Goal: Communication & Community: Share content

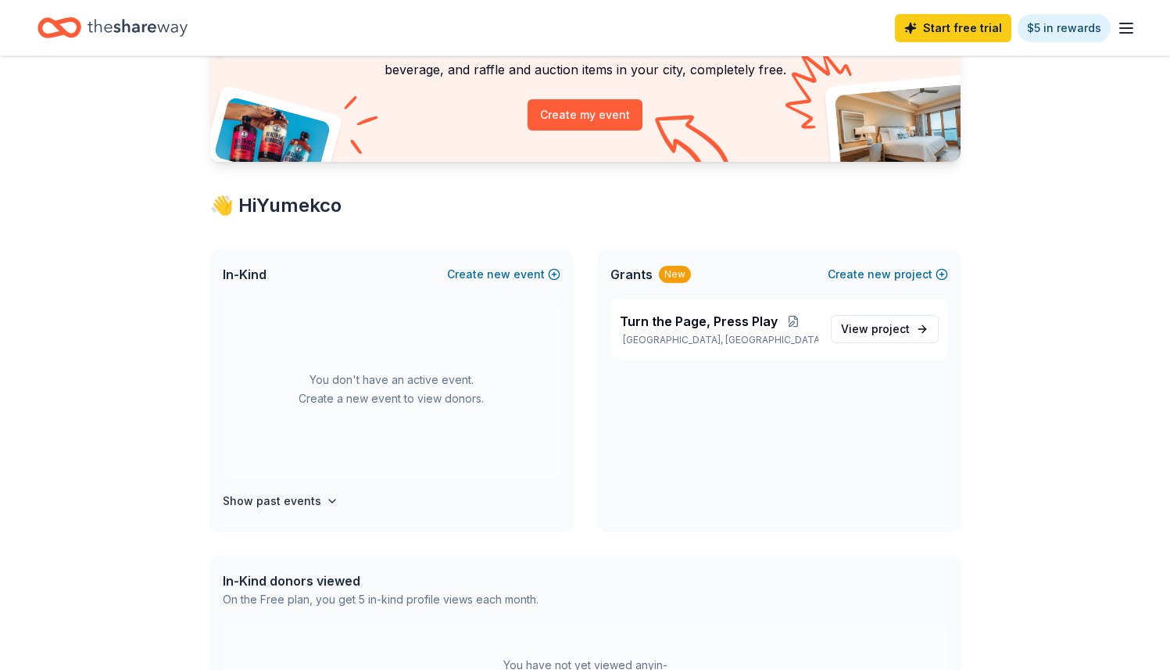
scroll to position [155, 0]
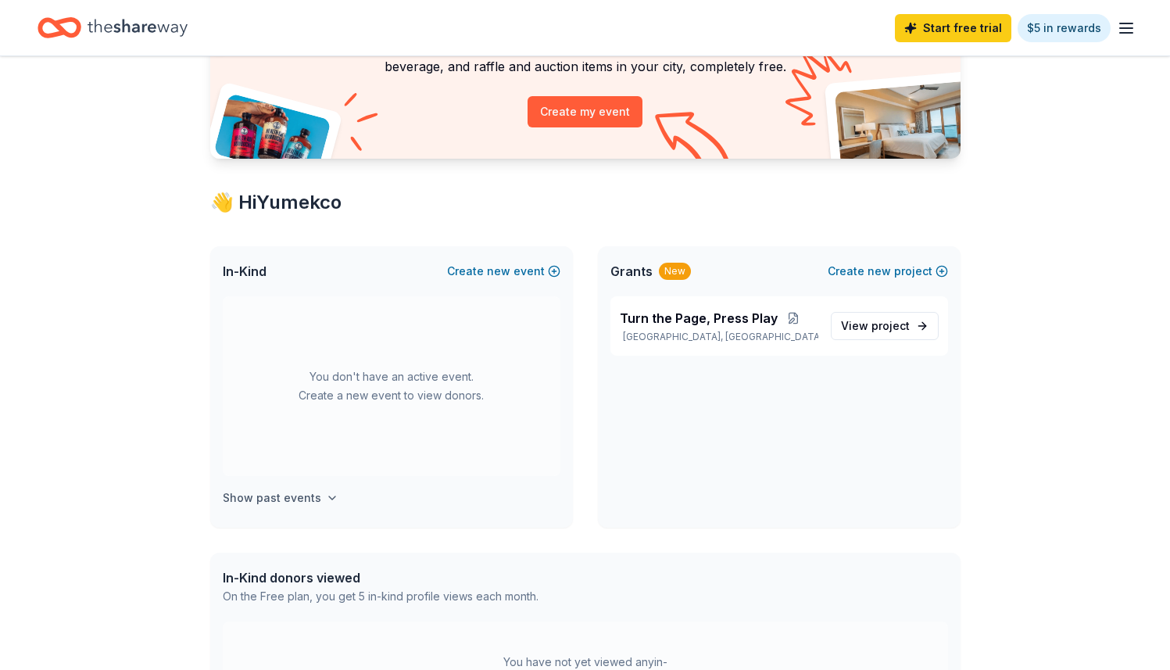
click at [326, 493] on icon "button" at bounding box center [332, 498] width 13 height 13
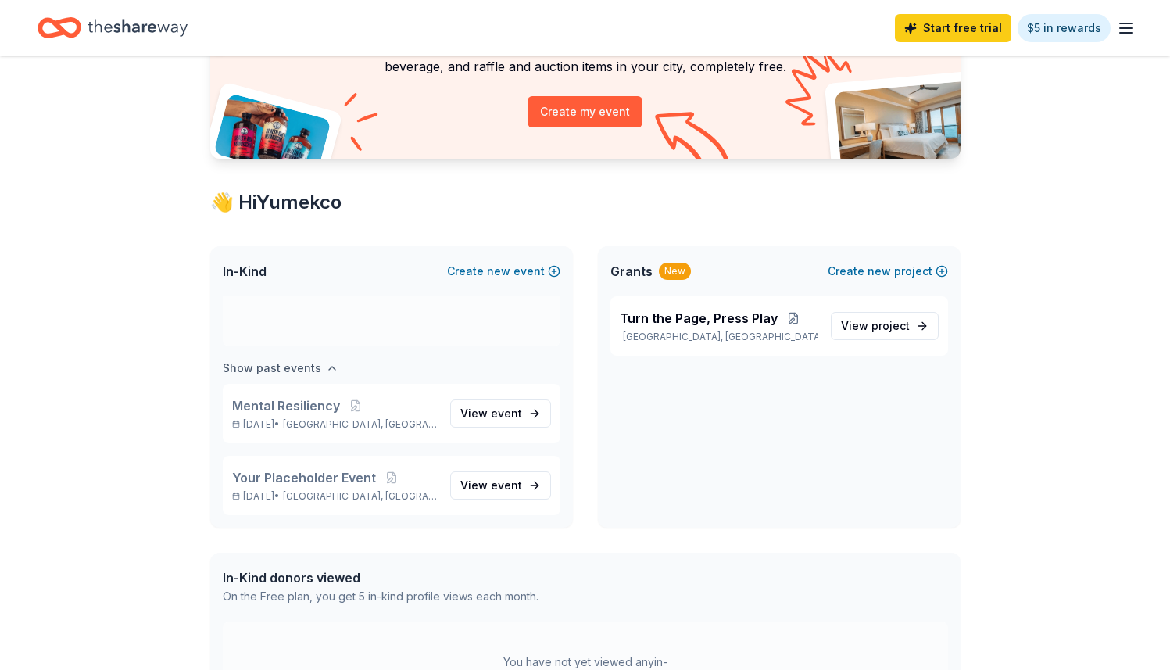
scroll to position [175, 0]
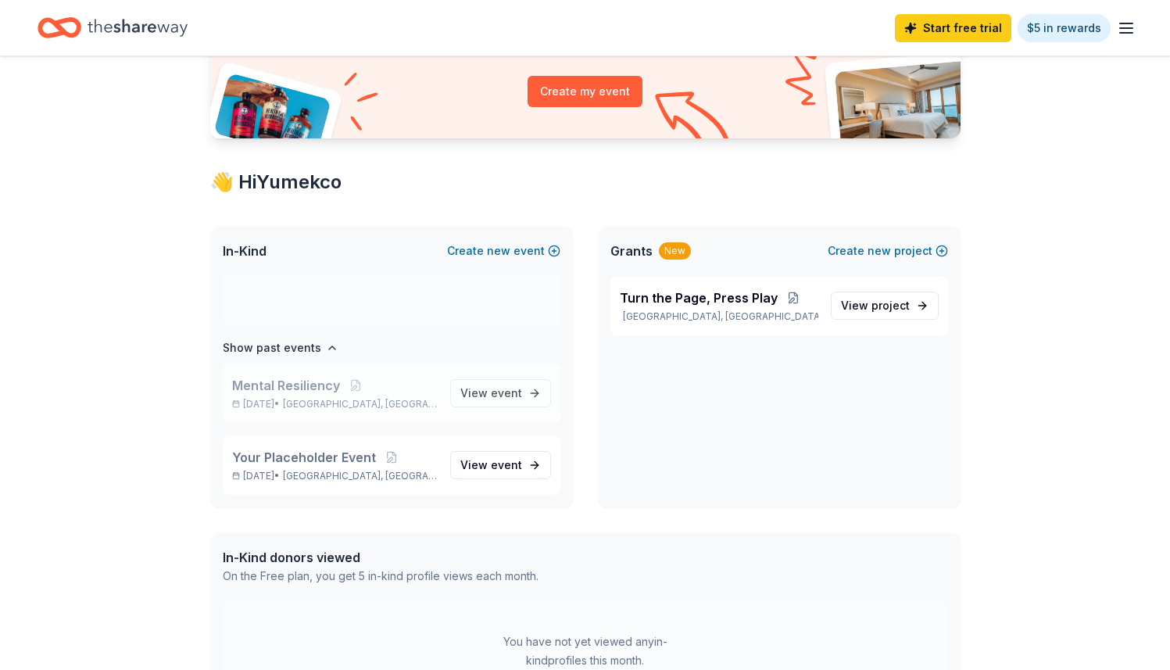
click at [295, 389] on span "Mental Resiliency" at bounding box center [286, 385] width 108 height 19
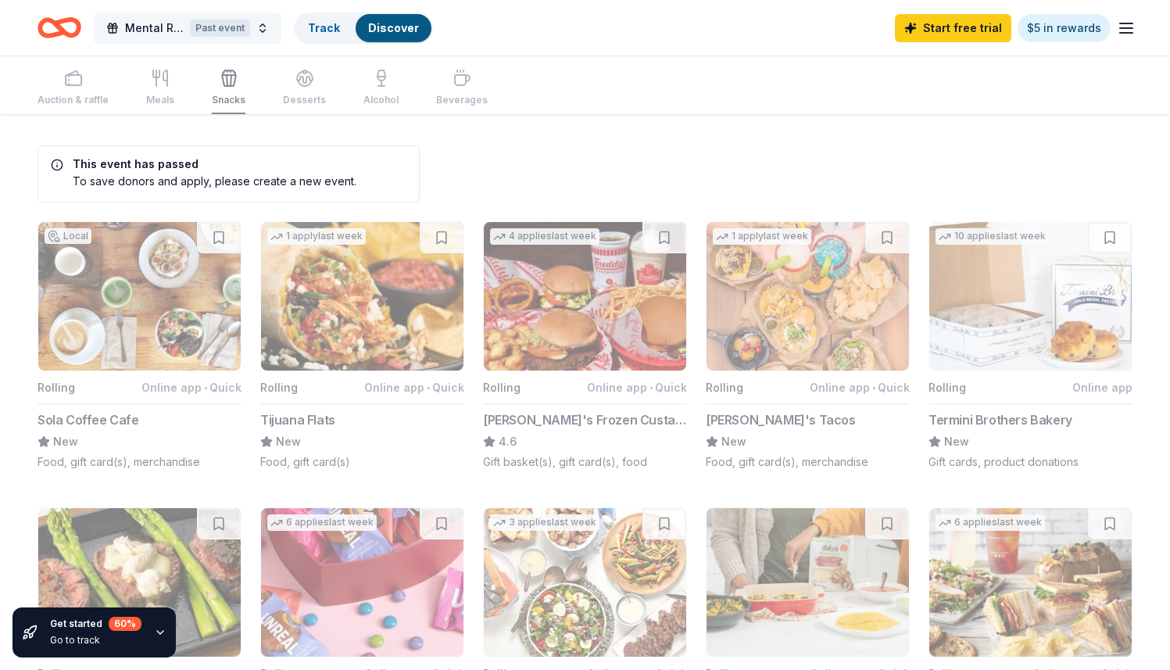
click at [260, 30] on button "Mental Resiliency Past event" at bounding box center [188, 28] width 188 height 31
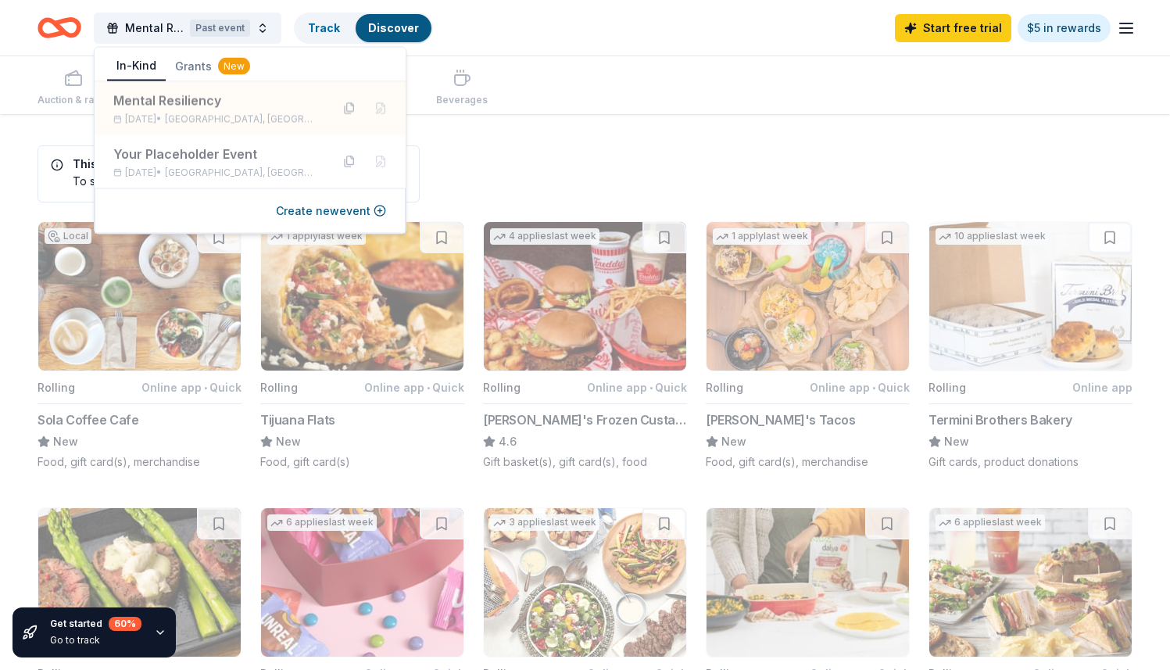
click at [549, 48] on div "Mental Resiliency Past event Track Discover Start free trial $5 in rewards" at bounding box center [585, 28] width 1170 height 56
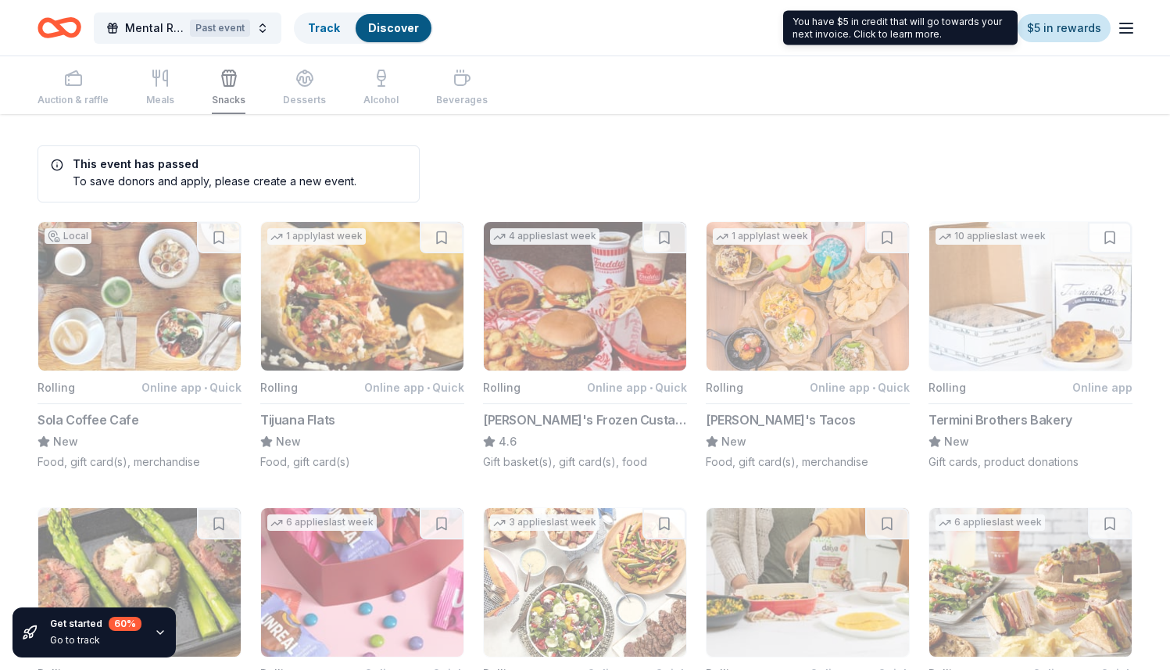
click at [1092, 26] on link "$5 in rewards" at bounding box center [1064, 28] width 93 height 28
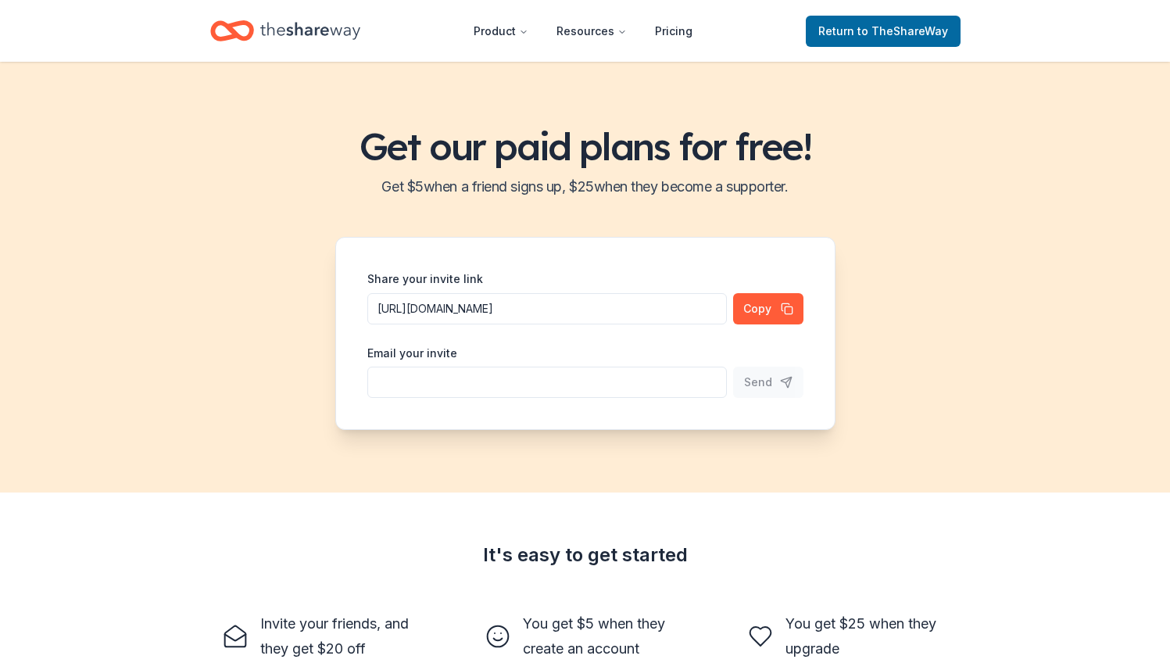
click at [540, 324] on input "Share your invite link" at bounding box center [547, 308] width 360 height 31
type input "[EMAIL_ADDRESS][DOMAIN_NAME]"
click at [783, 381] on button "Send" at bounding box center [768, 382] width 70 height 31
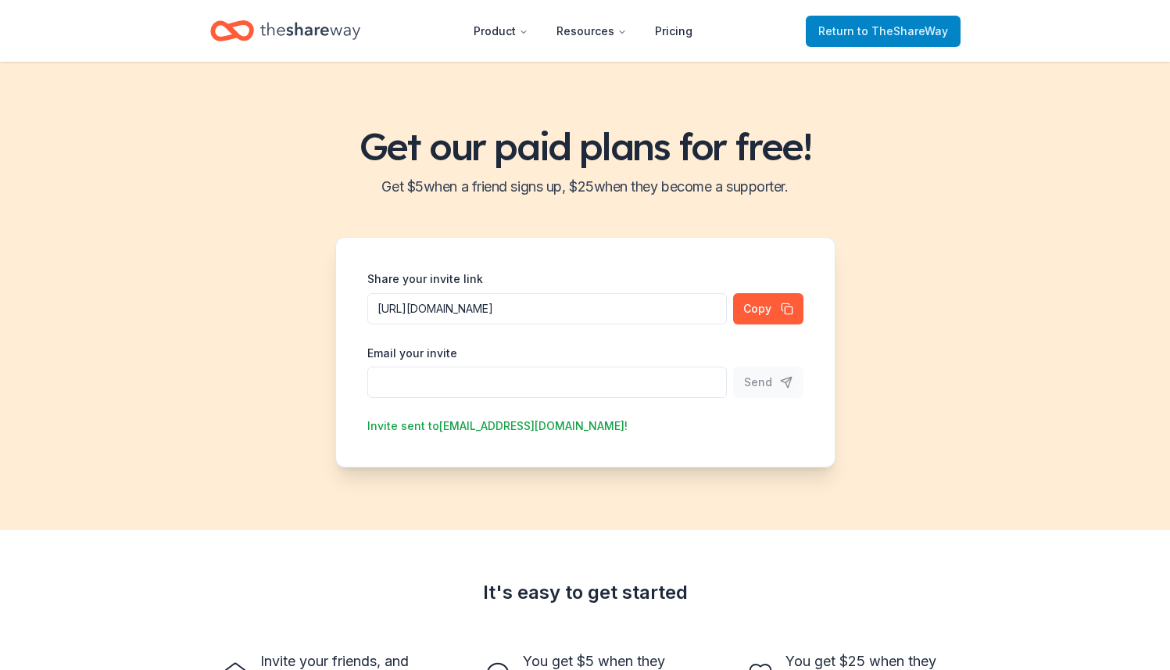
click at [903, 36] on span "to TheShareWay" at bounding box center [903, 30] width 91 height 13
